Goal: Communication & Community: Answer question/provide support

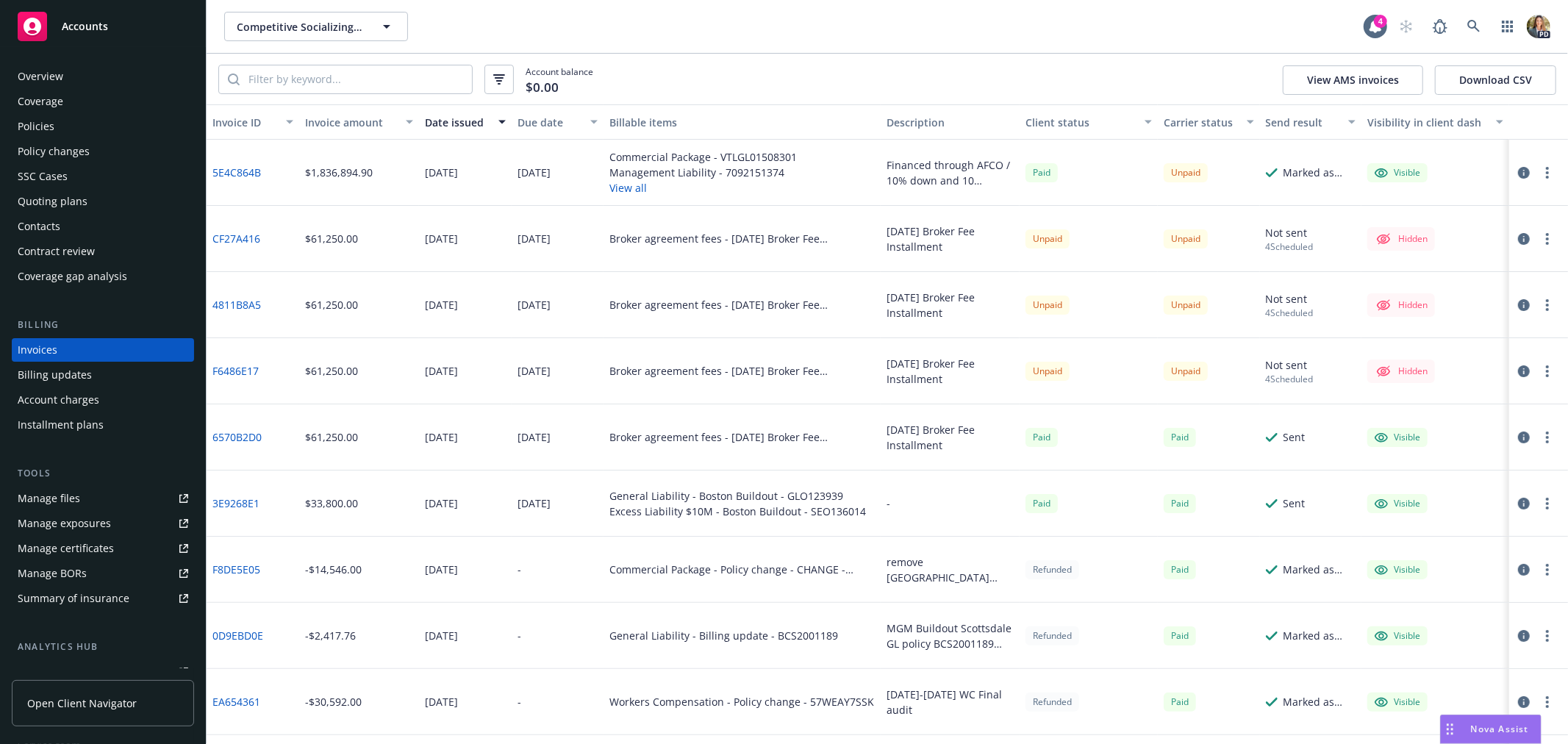
click at [84, 17] on div "Accounts" at bounding box center [103, 26] width 171 height 29
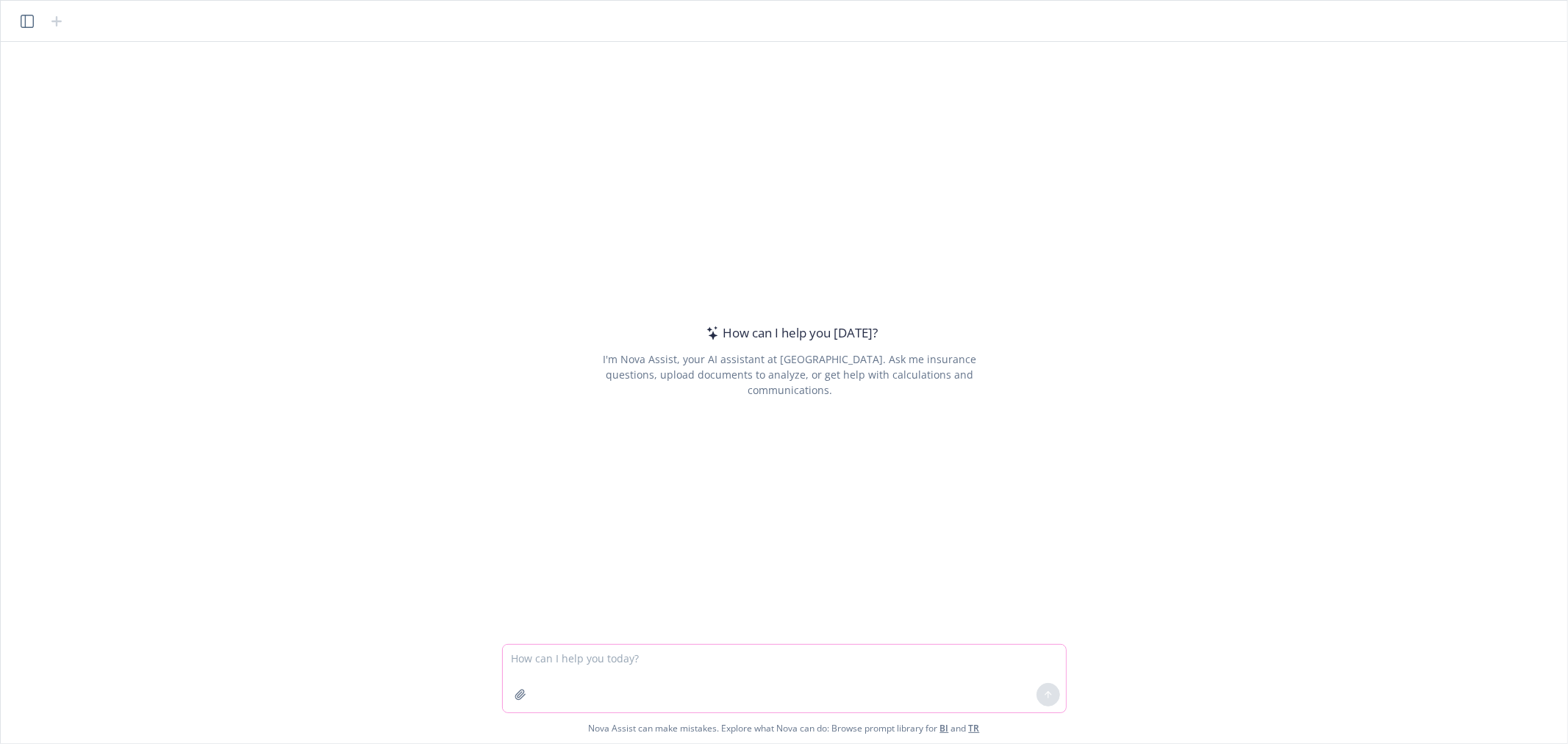
click at [601, 450] on textarea at bounding box center [784, 678] width 564 height 68
paste textarea "• My client is a manufacturer of vitamins and supplements who sells to third pa…"
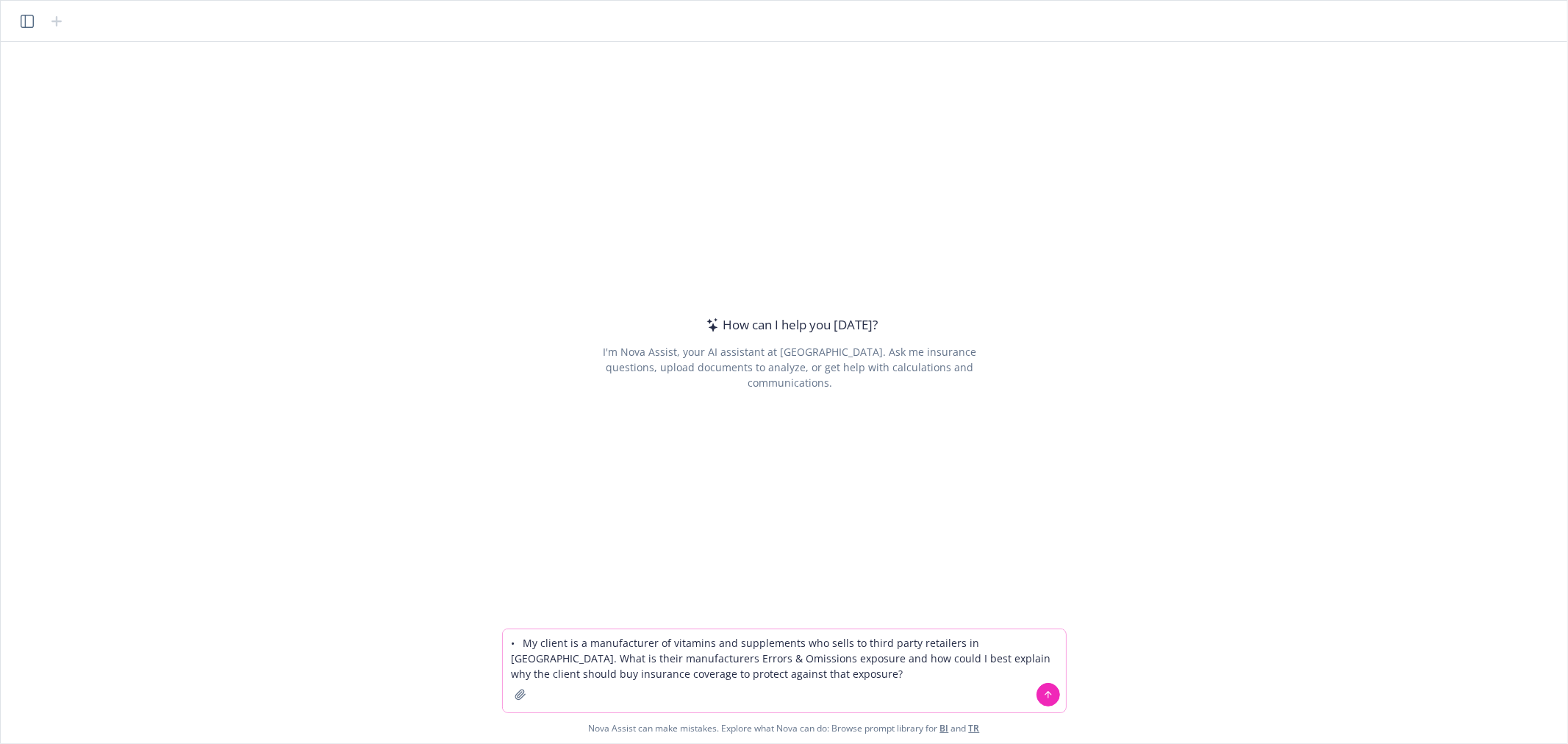
click at [522, 450] on textarea "• My client is a manufacturer of vitamins and supplements who sells to third pa…" at bounding box center [784, 670] width 564 height 83
type textarea "My client is a manufacturer of vitamins and supplements who sells to third part…"
click at [1031, 450] on icon at bounding box center [1049, 694] width 11 height 11
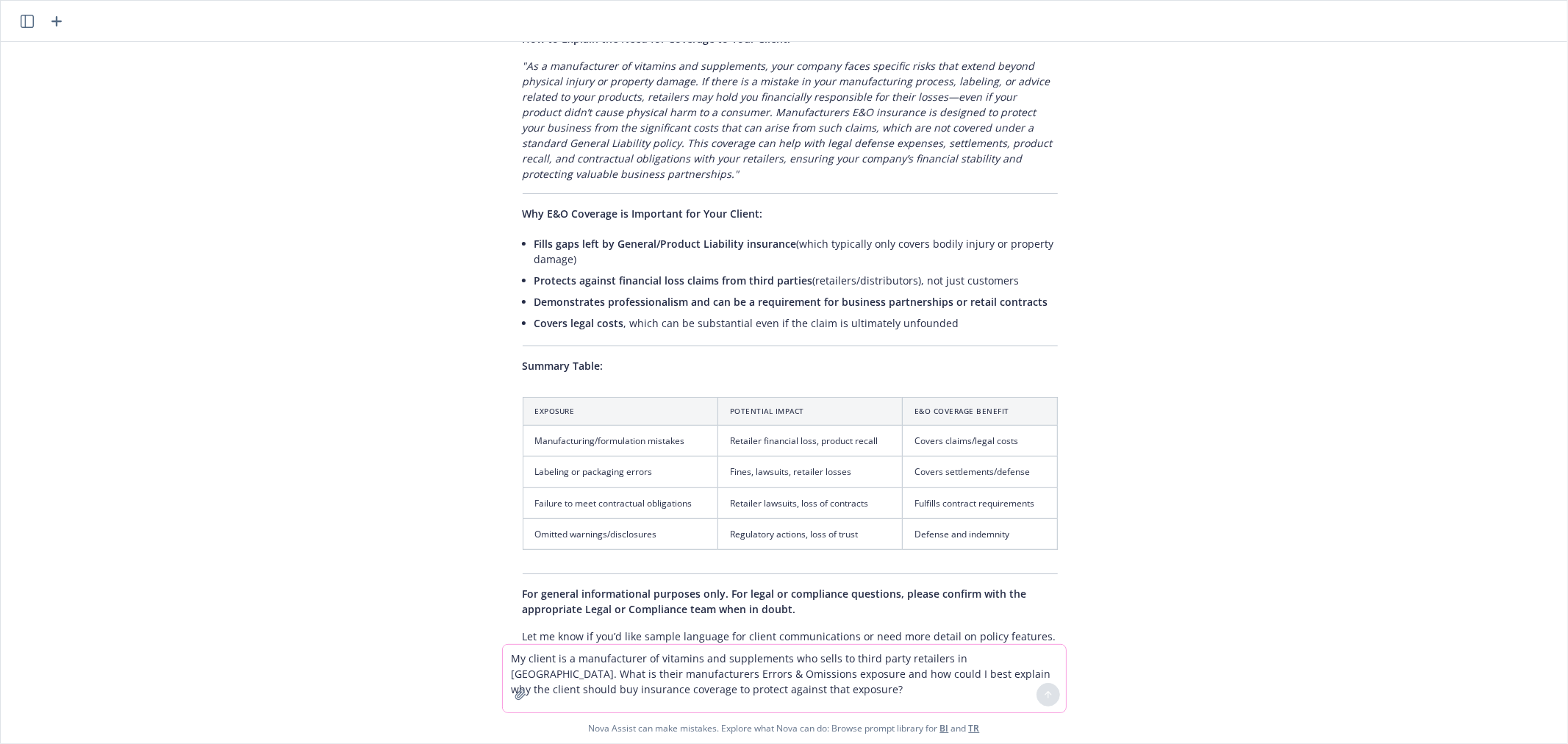
scroll to position [542, 0]
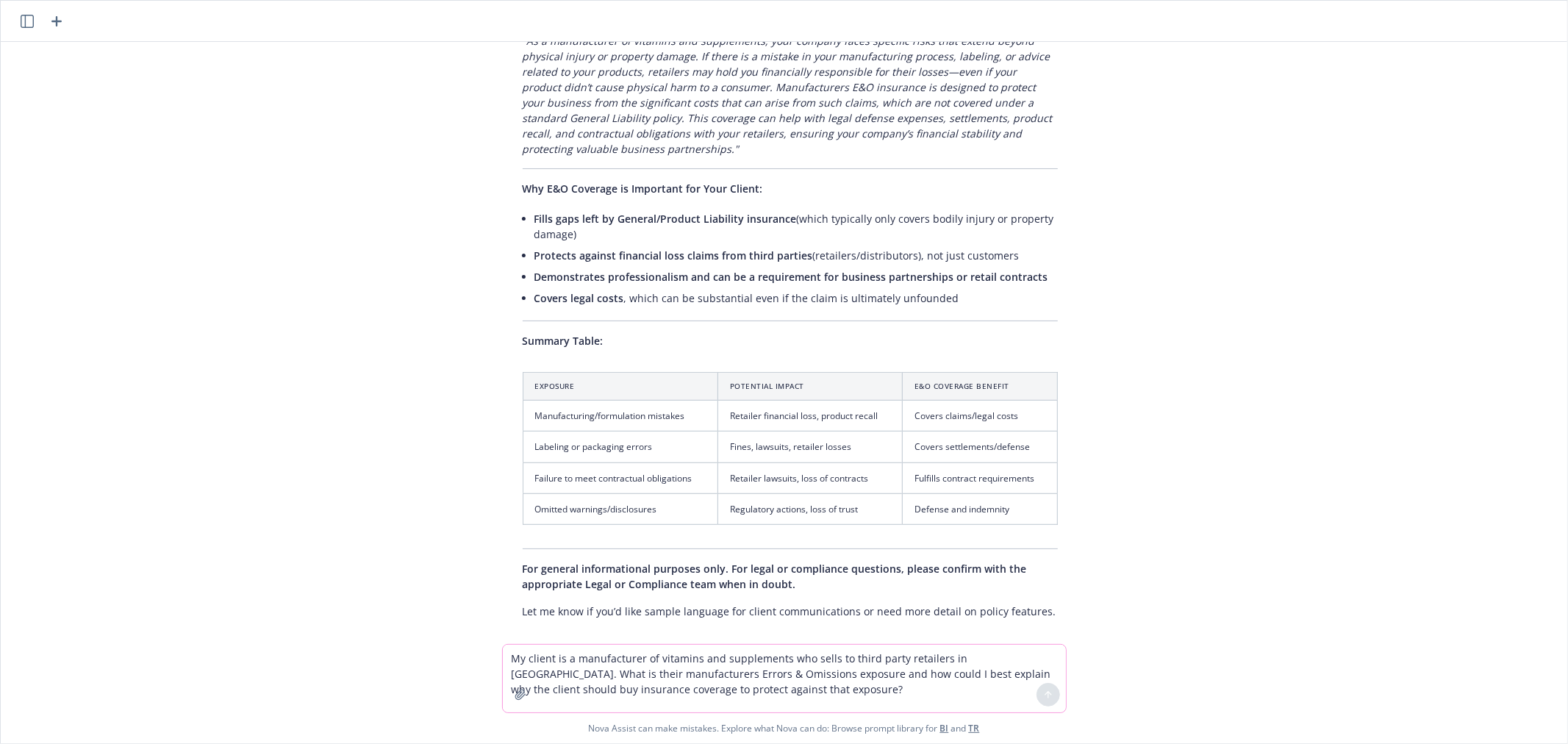
drag, startPoint x: 1275, startPoint y: 438, endPoint x: 1251, endPoint y: 438, distance: 24.0
click at [1031, 438] on div "My client is a manufacturer of vitamins and supplements who sells to third part…" at bounding box center [784, 343] width 1555 height 602
click at [641, 450] on textarea "My client is a manufacturer of vitamins and supplements who sells to third part…" at bounding box center [784, 678] width 564 height 68
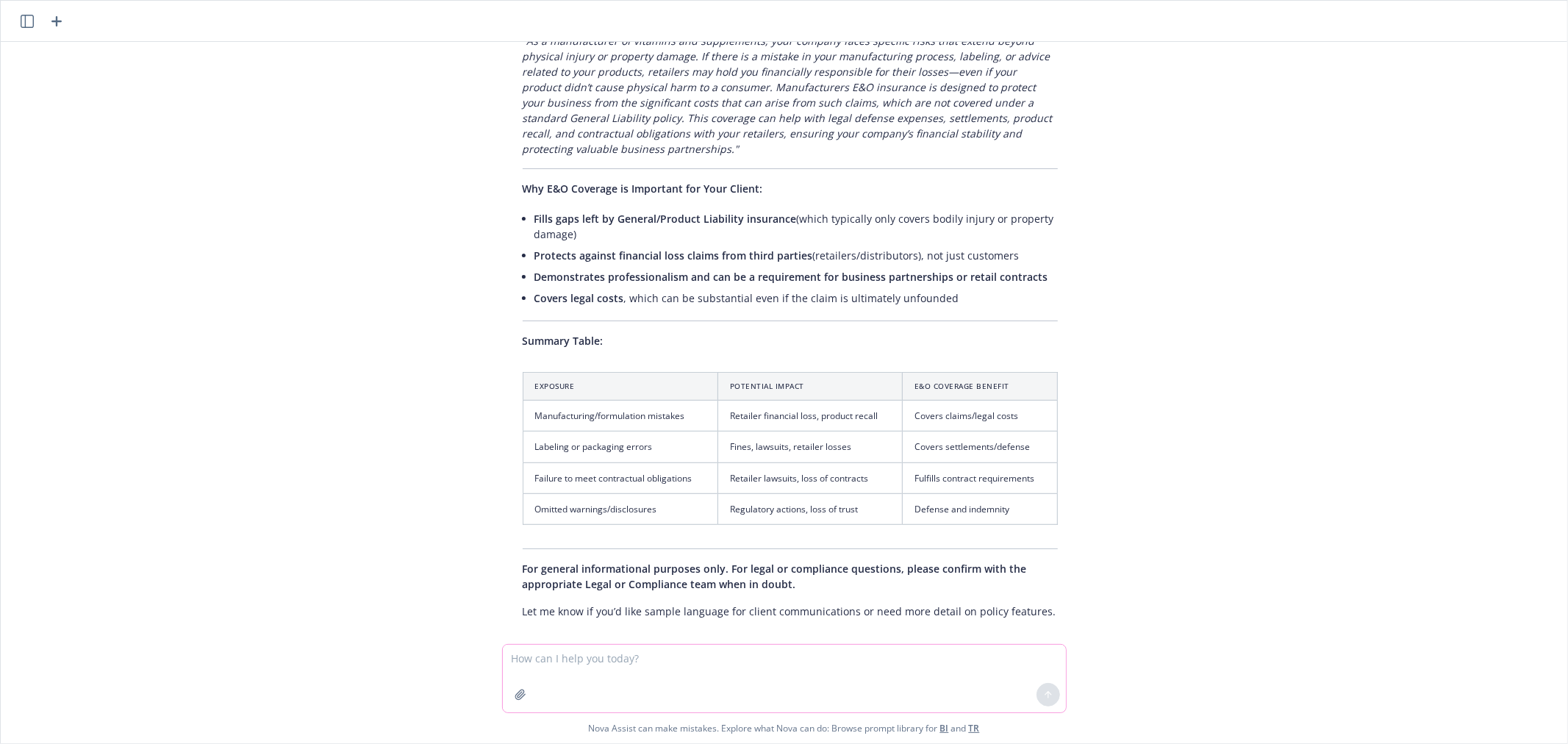
paste textarea "• How can we distinguish this from the product recall coverage they do already …"
click at [525, 450] on textarea "• How can we distinguish this from the product recall coverage they do already …" at bounding box center [784, 678] width 564 height 68
type textarea "How can we distinguish this from the product recall coverage they do already pu…"
click at [1031, 450] on icon at bounding box center [1049, 694] width 11 height 11
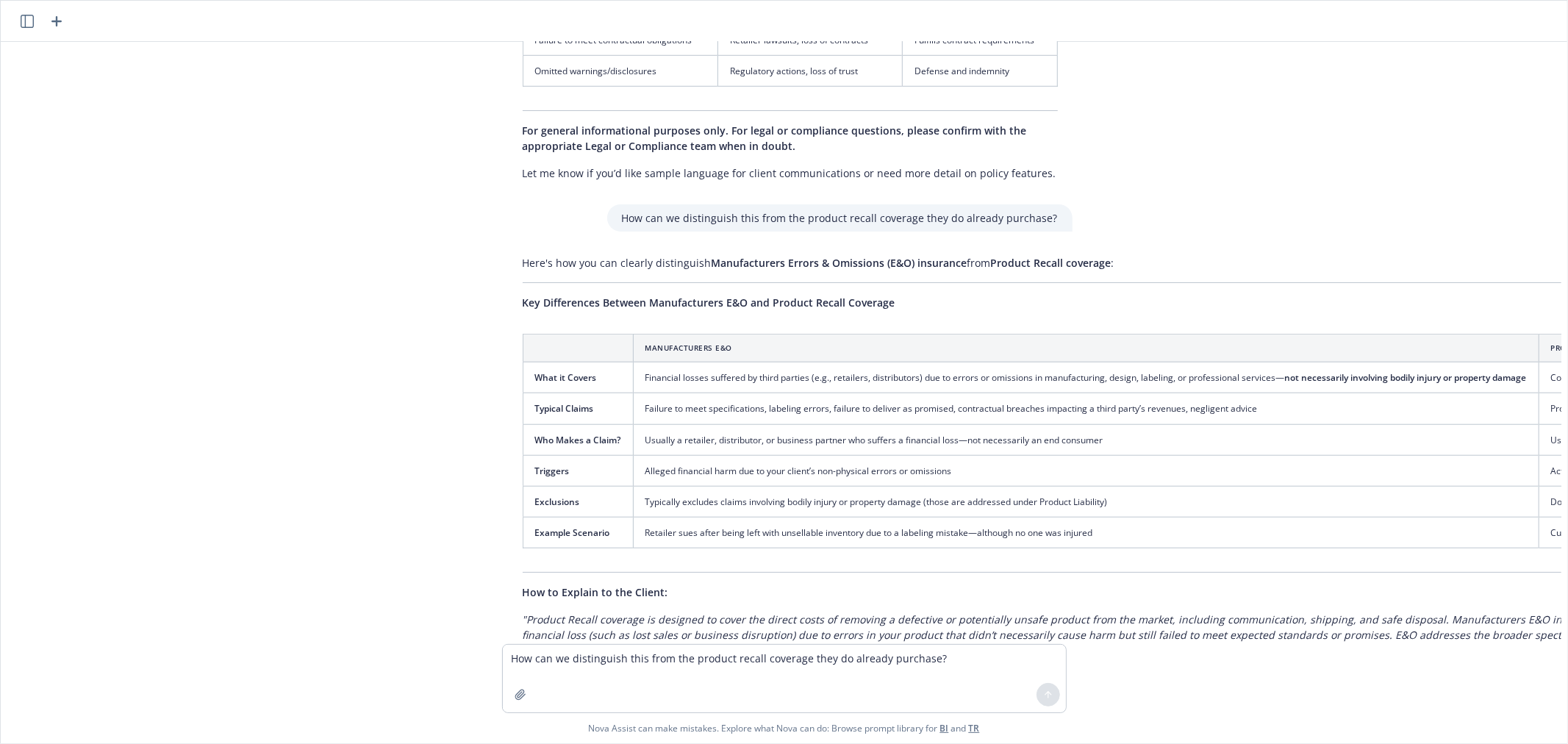
scroll to position [1150, 0]
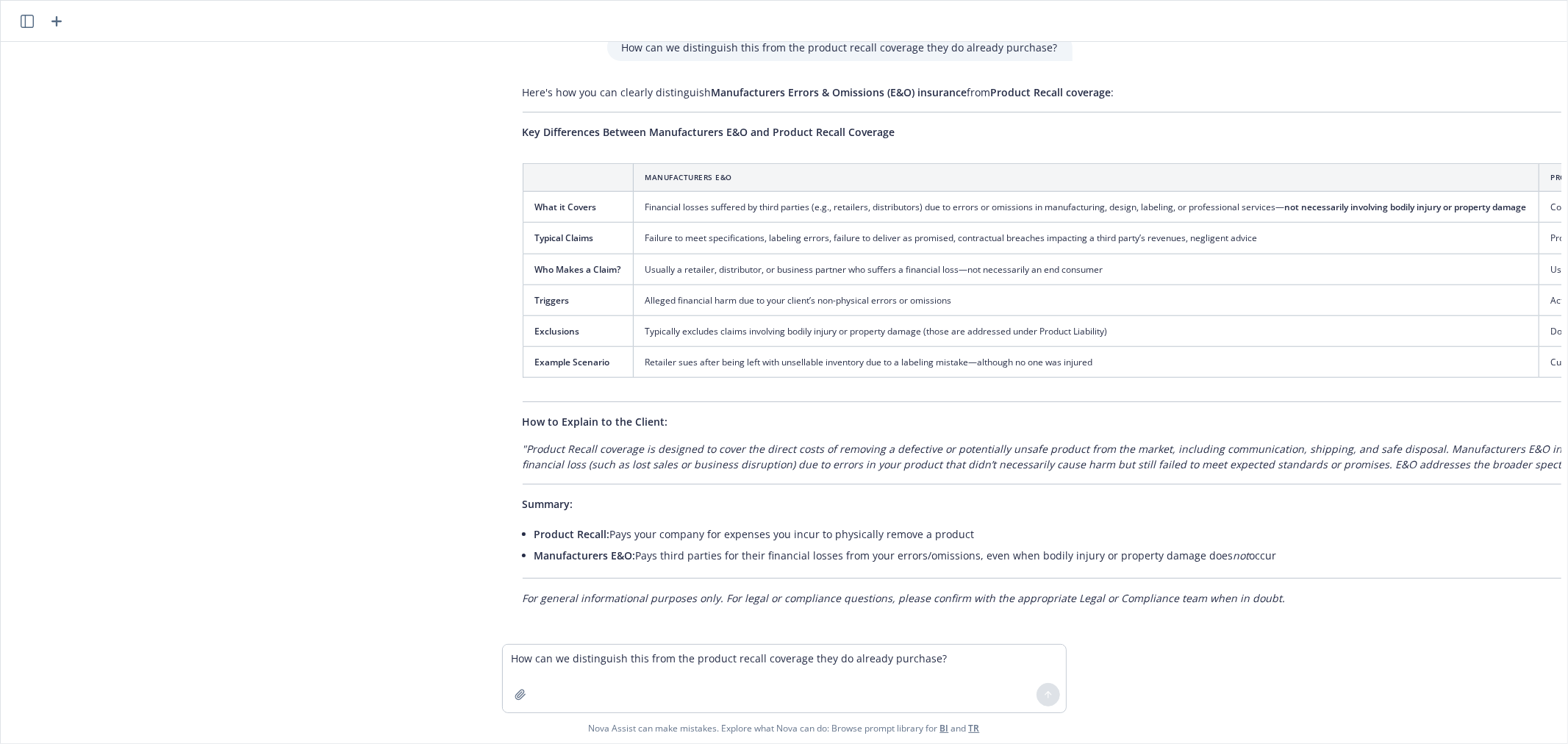
click at [57, 24] on icon "button" at bounding box center [56, 21] width 18 height 18
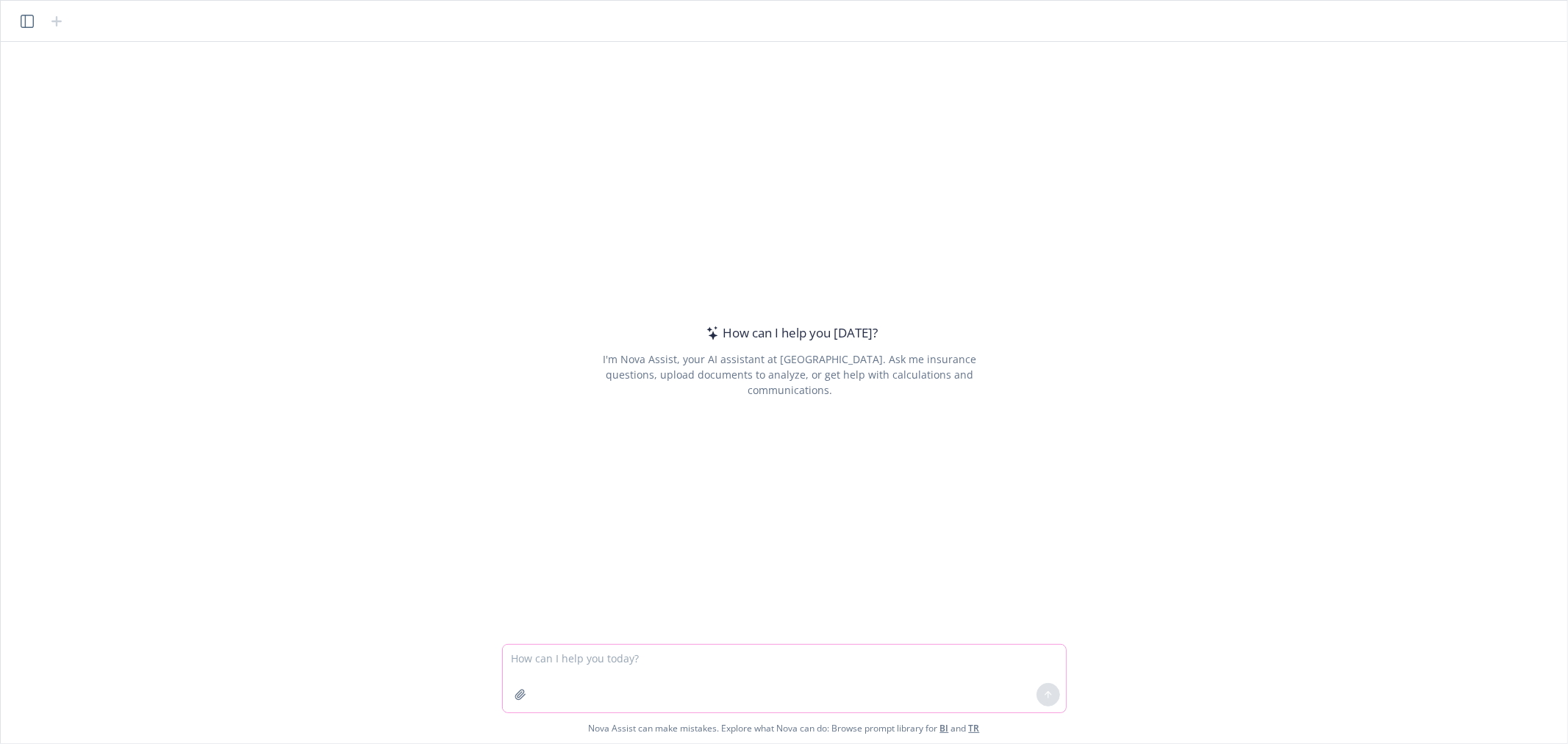
click at [638, 450] on textarea at bounding box center [784, 678] width 564 height 68
paste textarea "I am going to have a conversation with this client and want to be able to brief…"
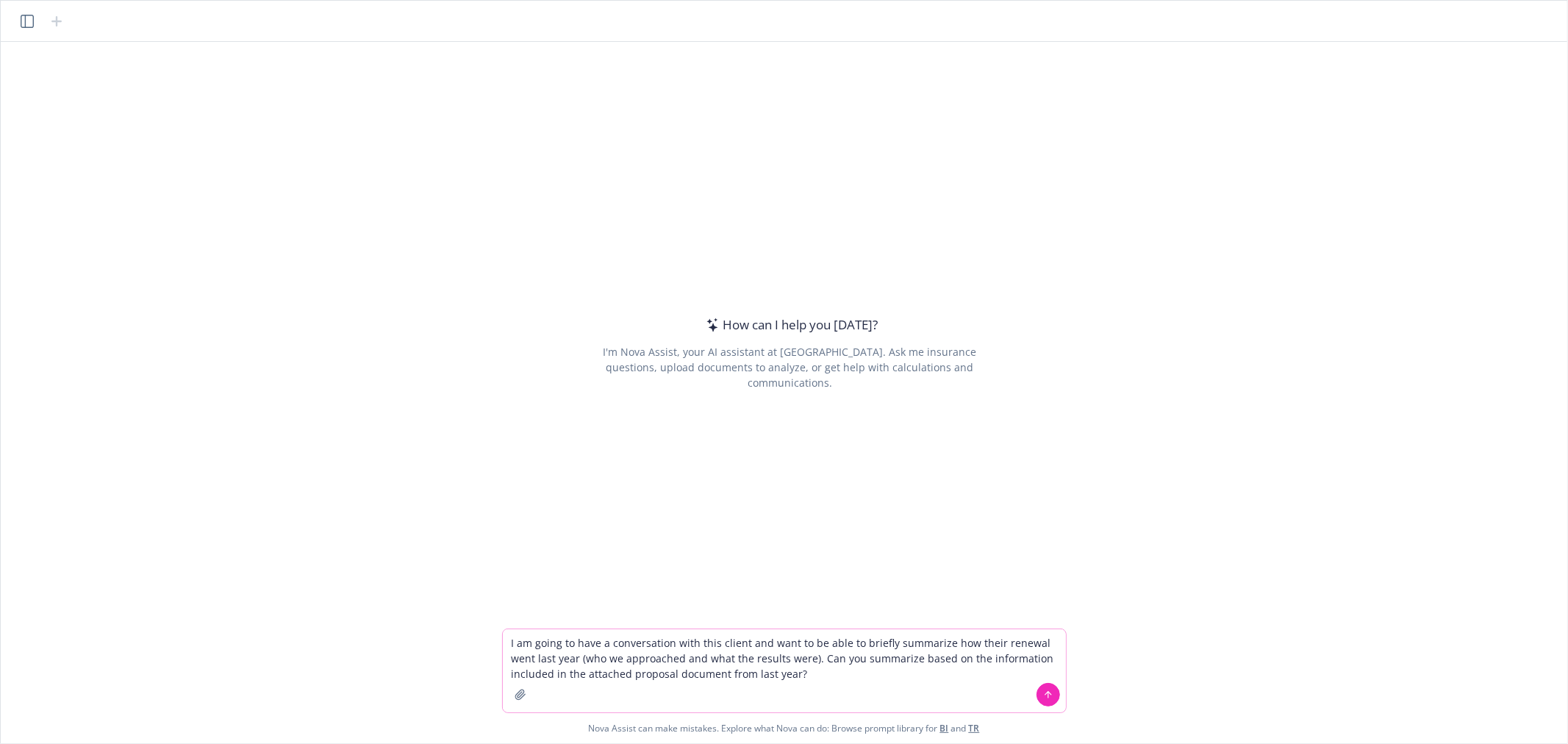
type textarea "I am going to have a conversation with this client and want to be able to brief…"
click at [520, 450] on icon "button" at bounding box center [520, 694] width 11 height 11
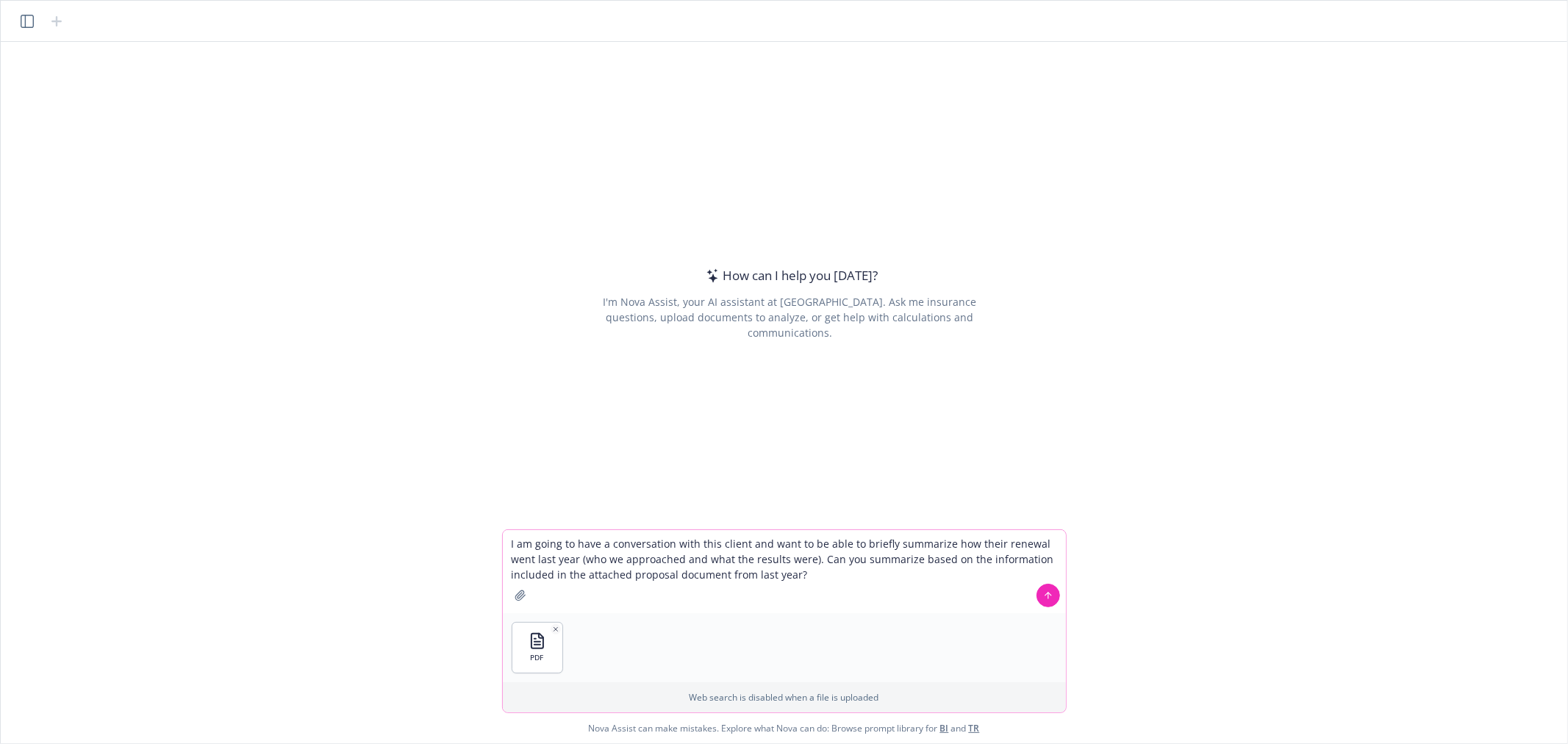
click at [1031, 450] on button at bounding box center [1049, 595] width 24 height 24
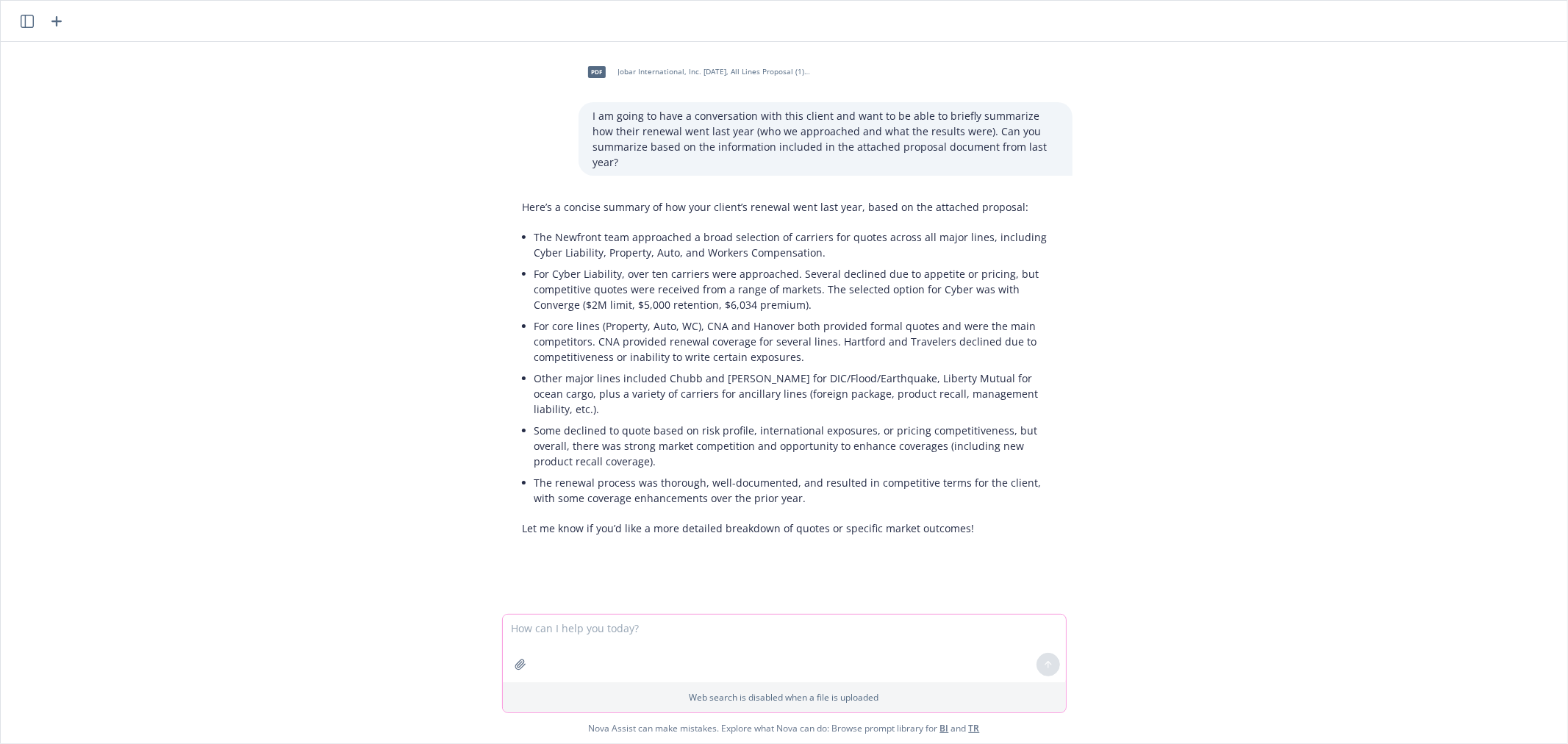
click at [547, 450] on textarea at bounding box center [784, 648] width 564 height 68
paste textarea "This is great! Are you able to format this feedback so I can paste it into a po…"
type textarea "This is great! Are you able to format this feedback so I can paste it into a po…"
click at [1031, 450] on icon at bounding box center [1049, 664] width 11 height 11
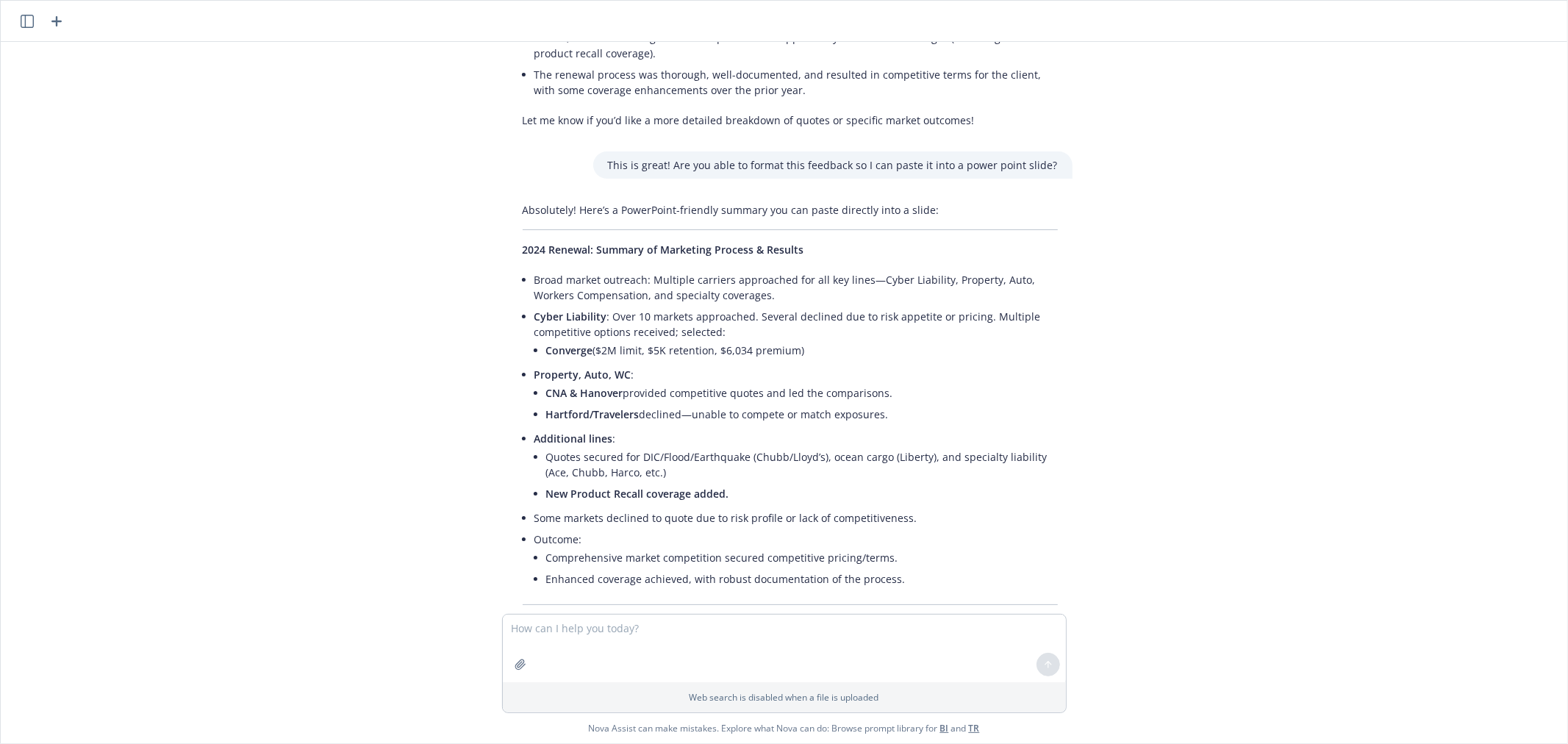
scroll to position [451, 0]
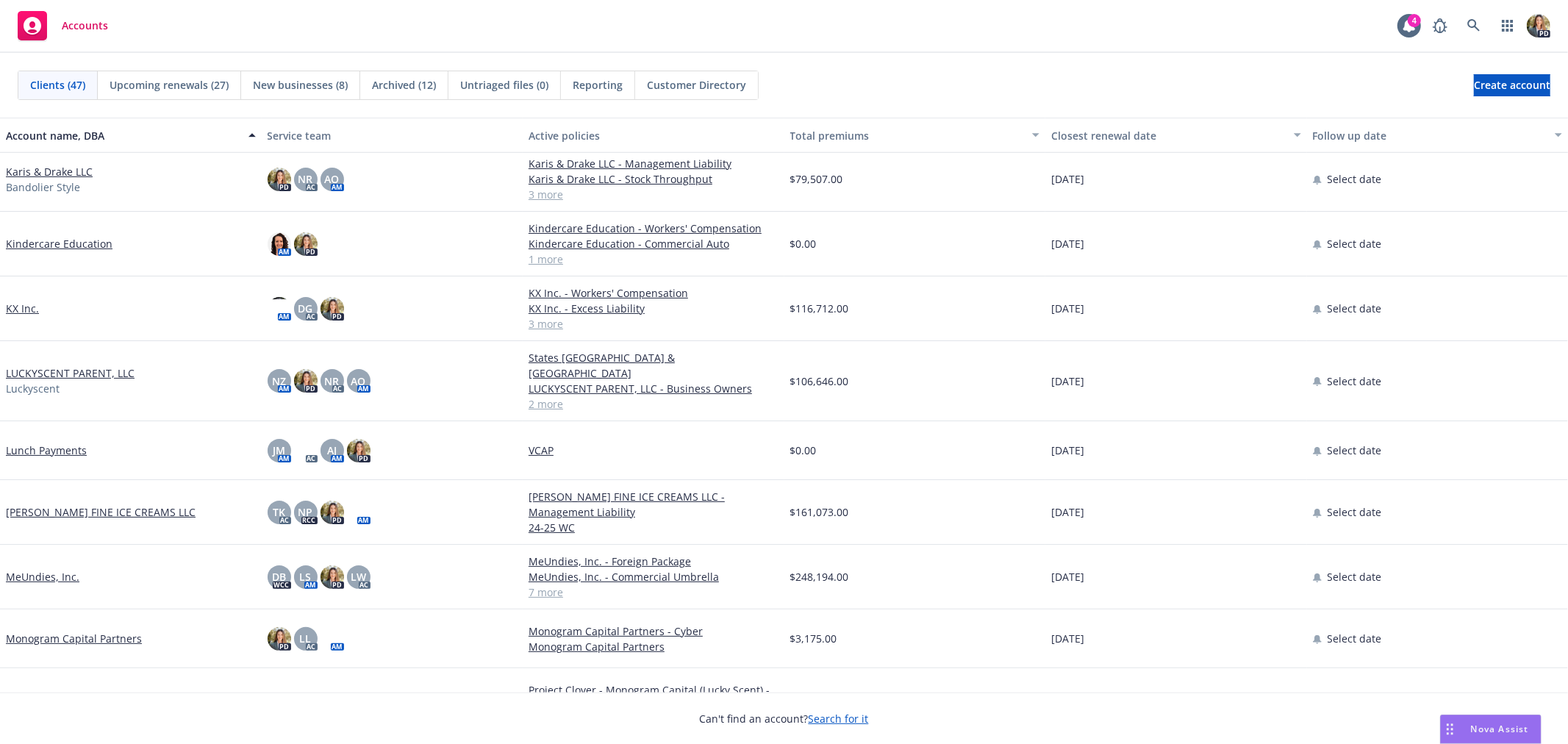
scroll to position [817, 0]
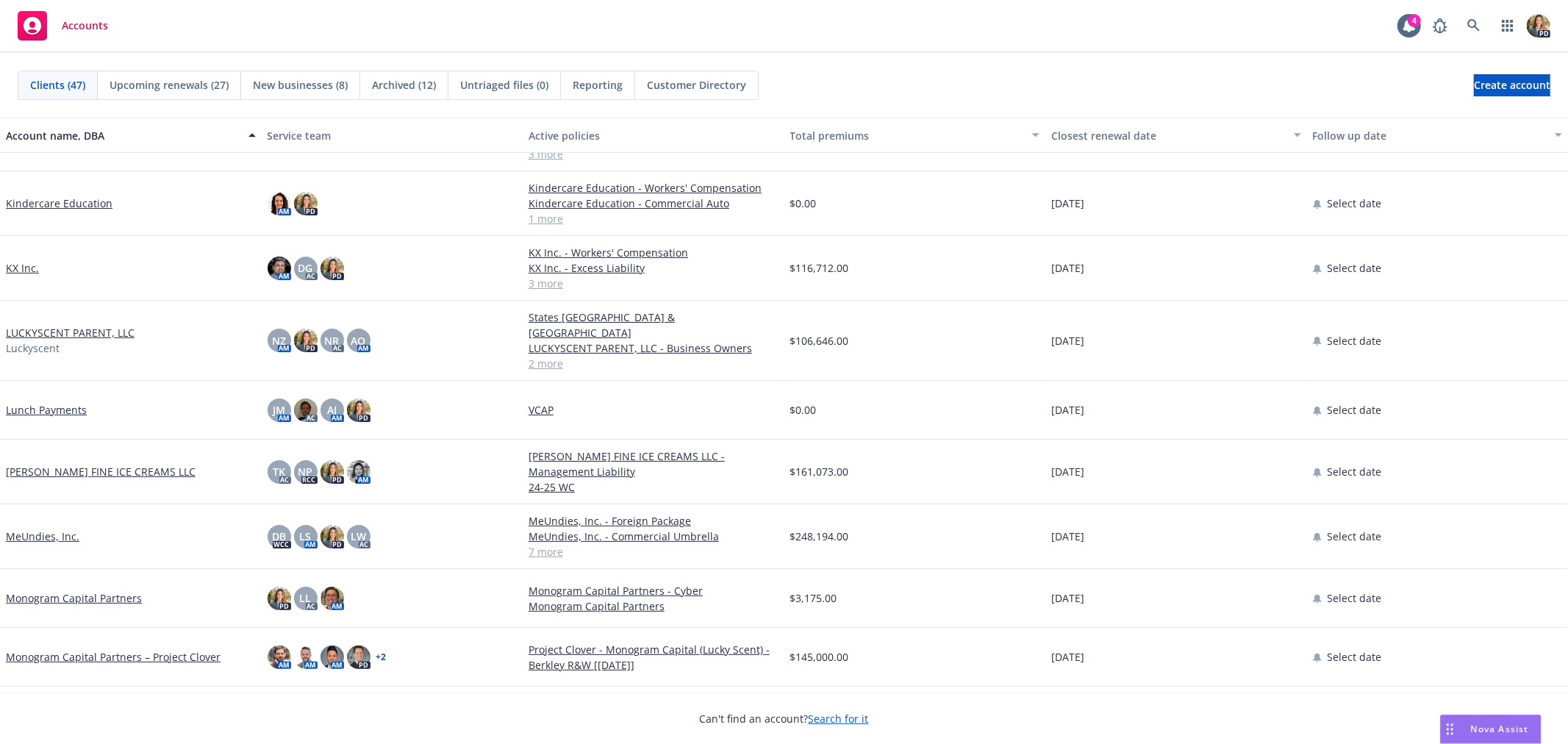
click at [98, 649] on link "Monogram Capital Partners – Project Clover" at bounding box center [113, 657] width 214 height 16
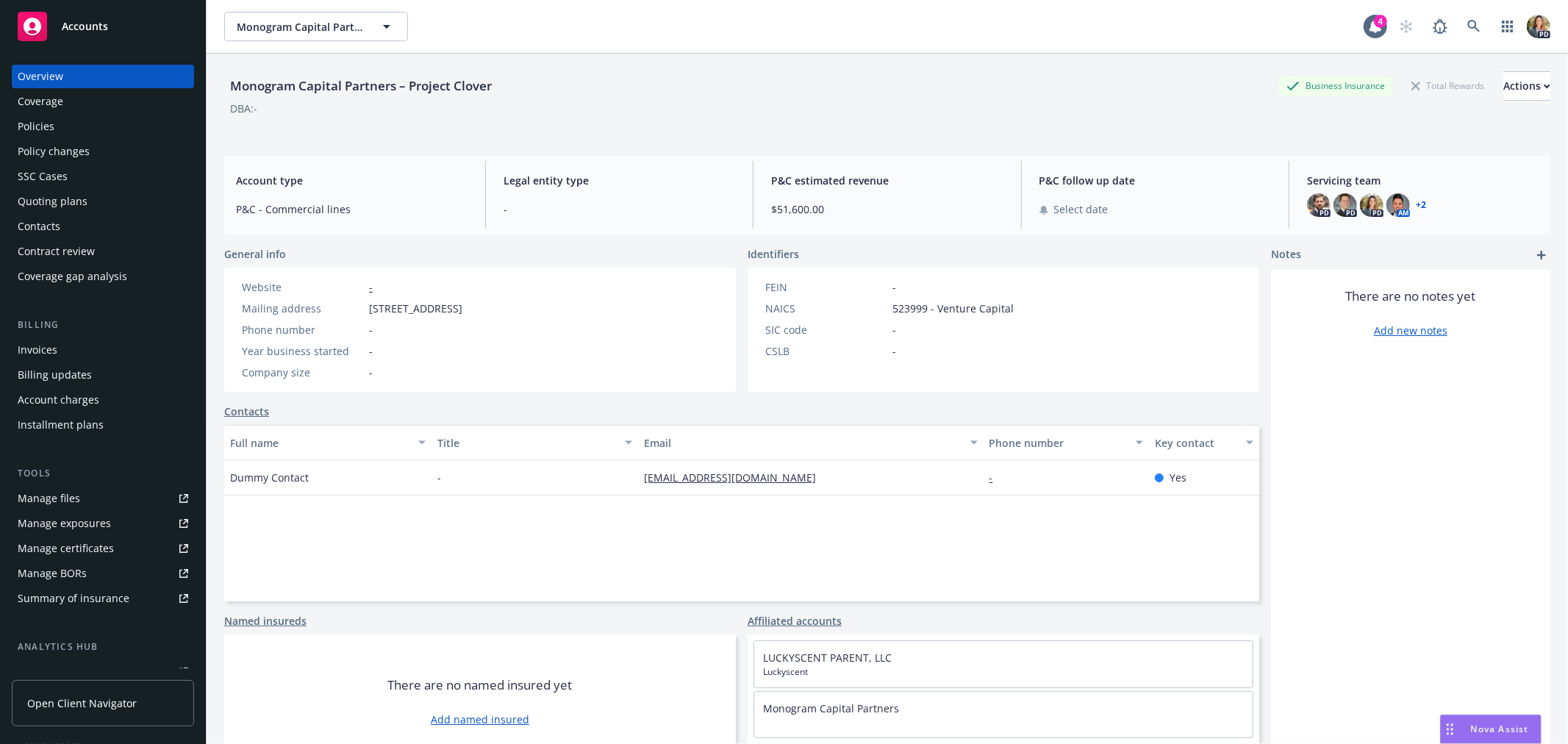
click at [89, 349] on div "Invoices" at bounding box center [103, 350] width 171 height 24
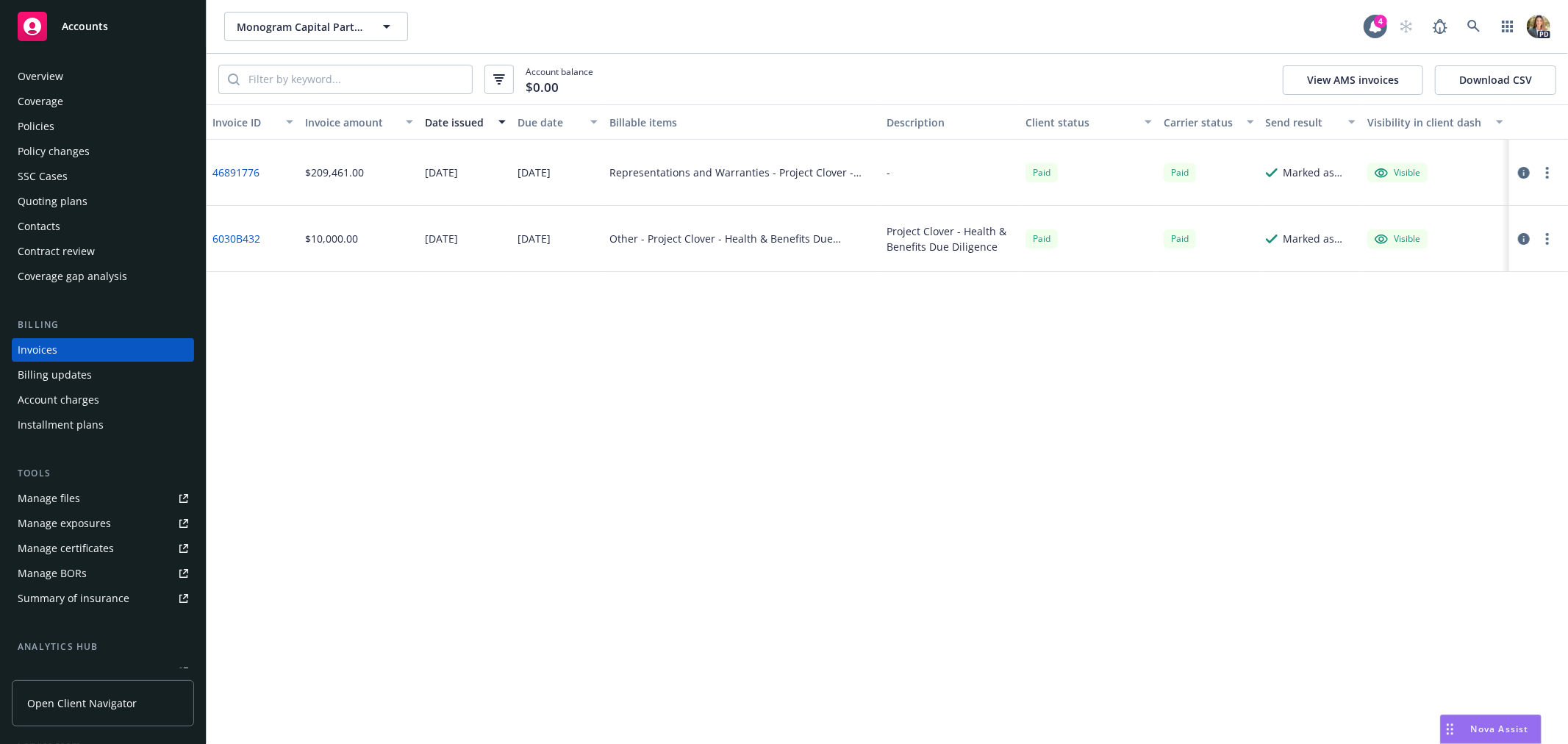
click at [246, 169] on link "46891776" at bounding box center [236, 172] width 47 height 16
